Goal: Communication & Community: Answer question/provide support

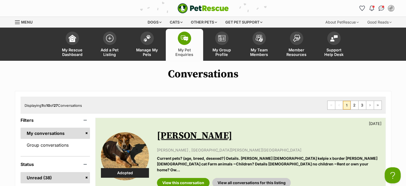
click at [347, 106] on span "1" at bounding box center [346, 105] width 7 height 9
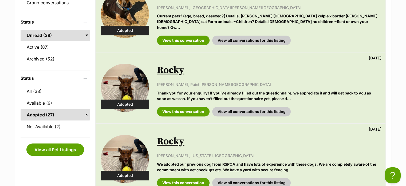
scroll to position [138, 0]
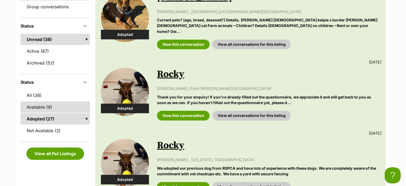
click at [37, 108] on link "Available (9)" at bounding box center [56, 106] width 70 height 11
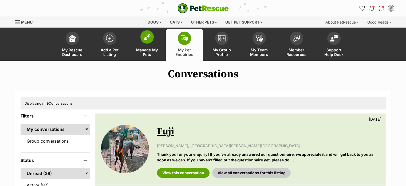
click at [150, 40] on span at bounding box center [147, 36] width 13 height 13
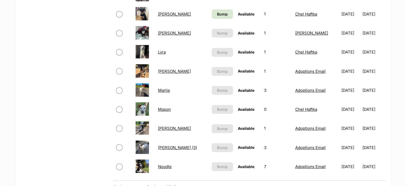
drag, startPoint x: 408, startPoint y: 13, endPoint x: 410, endPoint y: 83, distance: 69.8
click at [406, 83] on html "Skip to main content Log in to favourite this pet Log in Or sign up Search PetR…" at bounding box center [203, 95] width 406 height 885
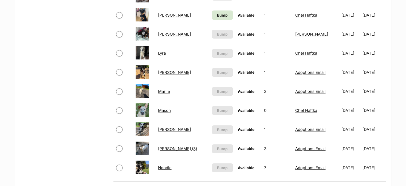
click at [166, 52] on link "Lyra" at bounding box center [162, 53] width 8 height 5
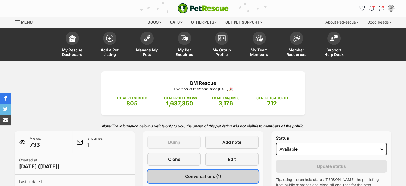
click at [198, 177] on span "Conversations (1)" at bounding box center [203, 176] width 36 height 6
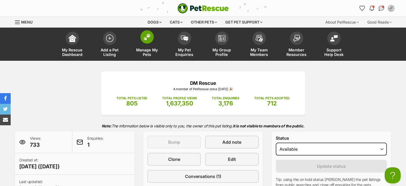
click at [146, 41] on span at bounding box center [147, 36] width 13 height 13
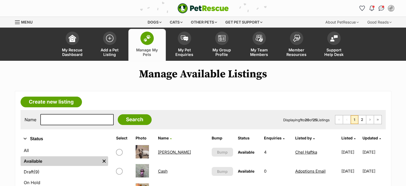
click at [164, 151] on link "[PERSON_NAME]" at bounding box center [174, 151] width 33 height 5
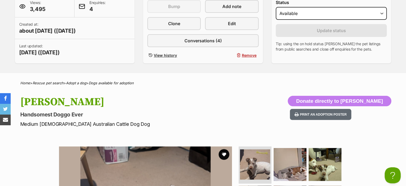
click at [94, 9] on span "4" at bounding box center [98, 8] width 16 height 7
click at [98, 5] on span "4" at bounding box center [98, 8] width 16 height 7
click at [81, 7] on span at bounding box center [82, 6] width 6 height 6
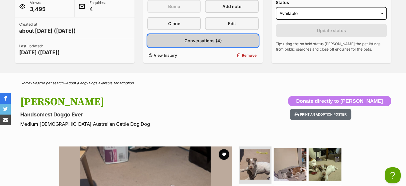
click at [202, 39] on span "Conversations (4)" at bounding box center [202, 40] width 37 height 6
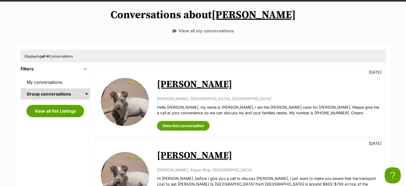
scroll to position [60, 0]
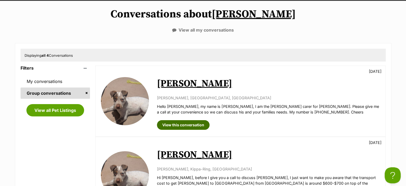
click at [202, 125] on link "View this conversation" at bounding box center [183, 125] width 53 height 10
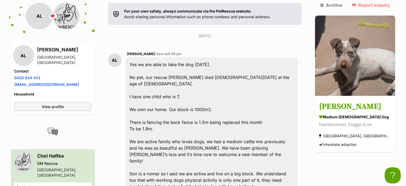
scroll to position [114, 0]
